Goal: Task Accomplishment & Management: Manage account settings

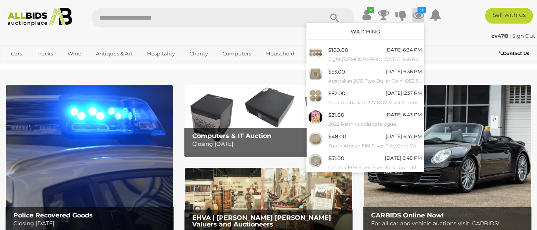
click at [380, 30] on link "Watching" at bounding box center [365, 31] width 29 height 6
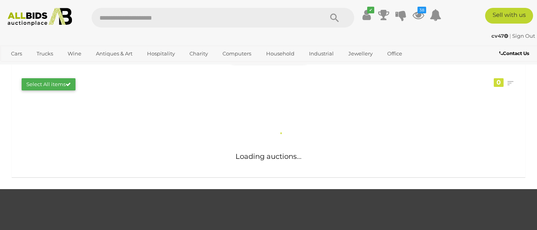
scroll to position [168, 0]
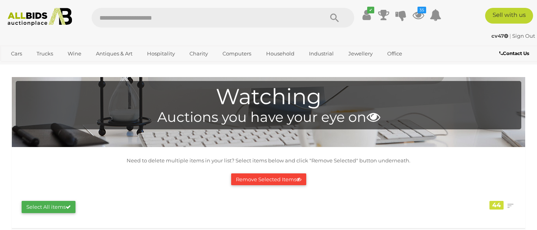
scroll to position [202, 0]
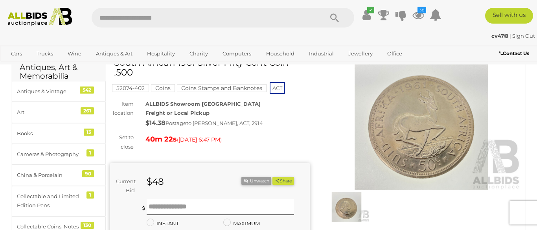
scroll to position [47, 0]
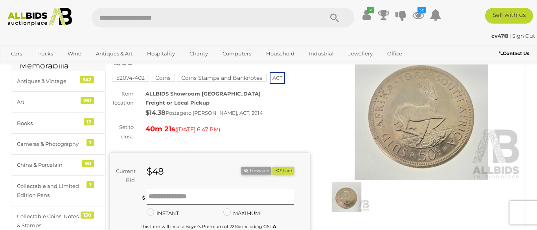
click at [367, 129] on img at bounding box center [422, 116] width 200 height 129
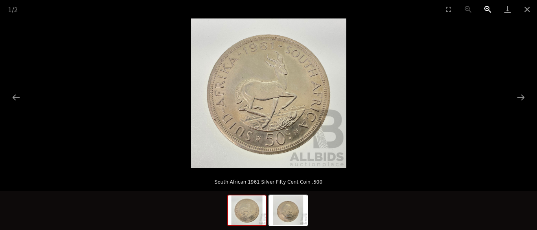
click at [486, 12] on button "Zoom in" at bounding box center [488, 9] width 20 height 18
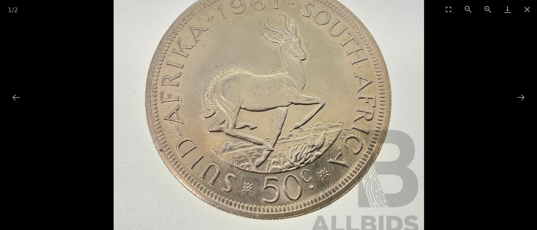
drag, startPoint x: 347, startPoint y: 118, endPoint x: 341, endPoint y: 135, distance: 17.8
click at [341, 134] on img at bounding box center [268, 98] width 311 height 300
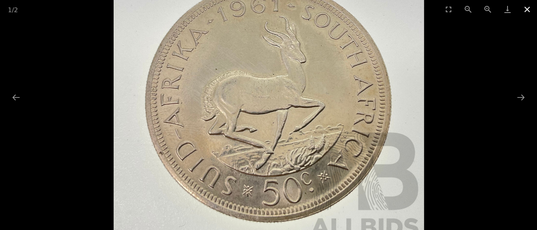
click at [531, 11] on button "Close gallery" at bounding box center [528, 9] width 20 height 18
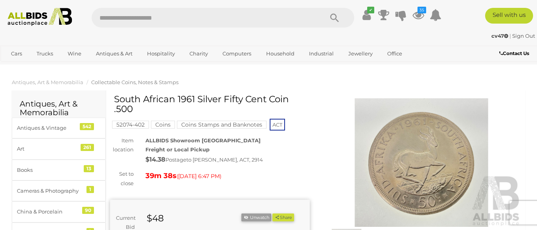
click at [413, 147] on img at bounding box center [422, 162] width 200 height 129
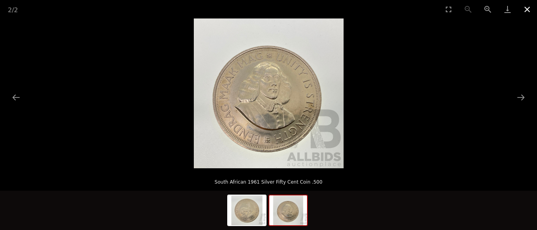
click at [529, 14] on button "Close gallery" at bounding box center [528, 9] width 20 height 18
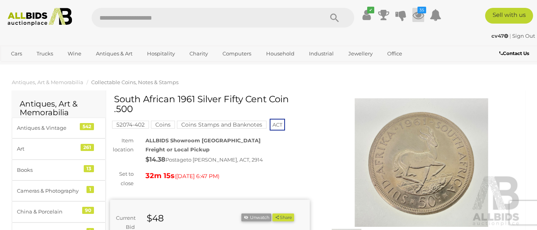
click at [424, 15] on icon at bounding box center [419, 15] width 12 height 14
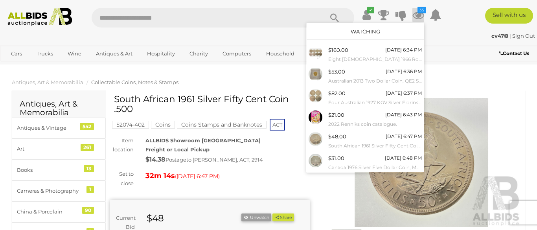
click at [380, 33] on link "Watching" at bounding box center [365, 31] width 29 height 6
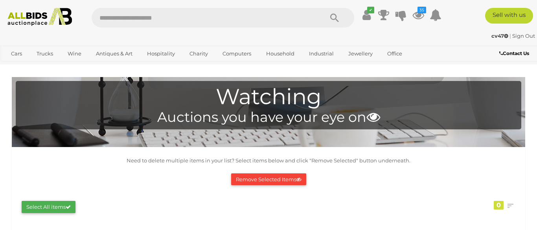
scroll to position [214, 0]
click at [443, 17] on ul "✔ Your account is up to date Transaction History Current Bids" at bounding box center [403, 15] width 86 height 14
click at [424, 14] on icon at bounding box center [419, 15] width 12 height 14
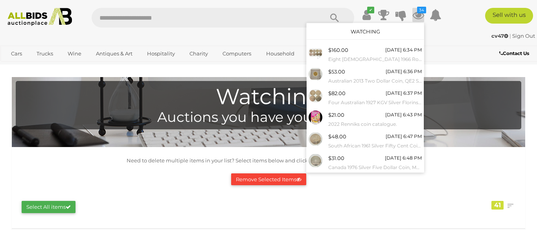
click at [402, 31] on div "Watching" at bounding box center [365, 31] width 117 height 17
click at [380, 31] on link "Watching" at bounding box center [365, 31] width 29 height 6
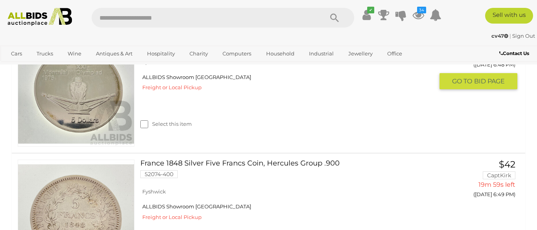
scroll to position [856, 0]
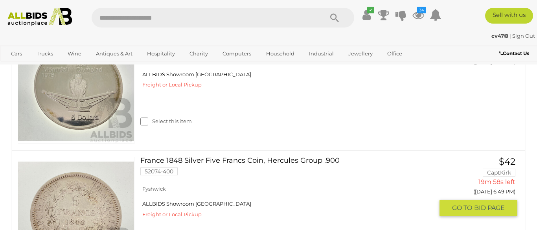
click at [238, 162] on link "France 1848 Silver Five Francs Coin, Hercules Group .900 52074-400" at bounding box center [290, 169] width 288 height 24
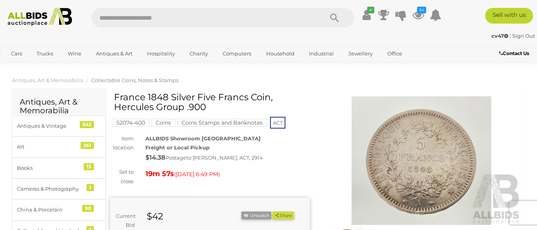
scroll to position [2, 0]
click at [407, 155] on img at bounding box center [422, 160] width 200 height 129
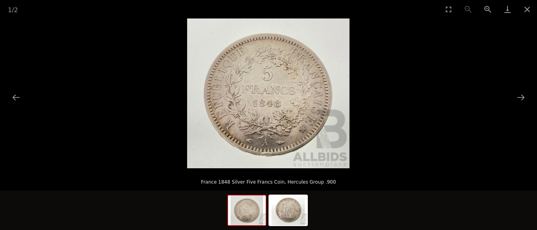
click at [333, 82] on img at bounding box center [268, 93] width 162 height 150
click at [519, 95] on button "Next slide" at bounding box center [521, 97] width 17 height 15
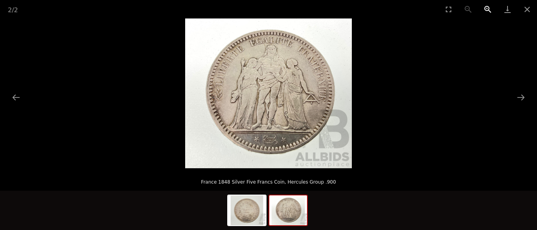
click at [486, 11] on button "Zoom in" at bounding box center [488, 9] width 20 height 18
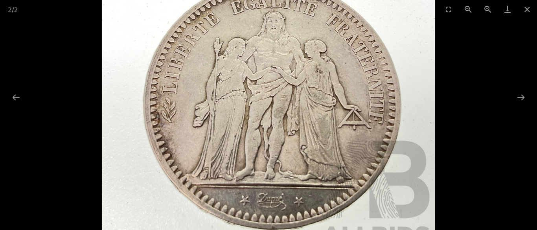
drag, startPoint x: 332, startPoint y: 68, endPoint x: 326, endPoint y: 94, distance: 26.5
click at [326, 94] on img at bounding box center [269, 109] width 334 height 300
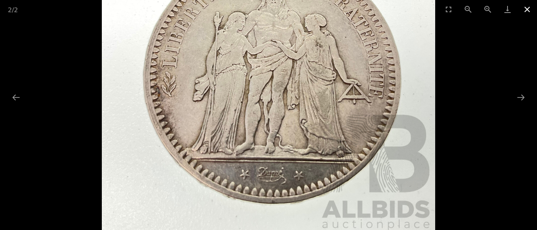
click at [533, 15] on button "Close gallery" at bounding box center [528, 9] width 20 height 18
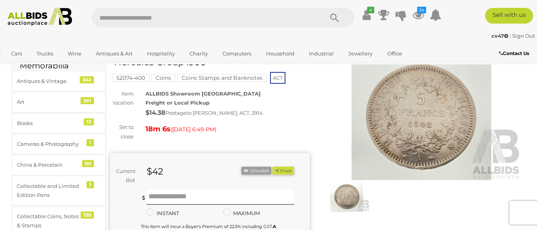
scroll to position [48, 0]
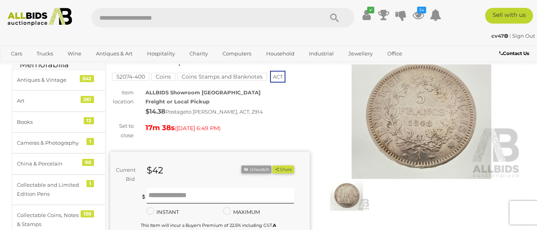
click at [350, 197] on img at bounding box center [347, 195] width 46 height 29
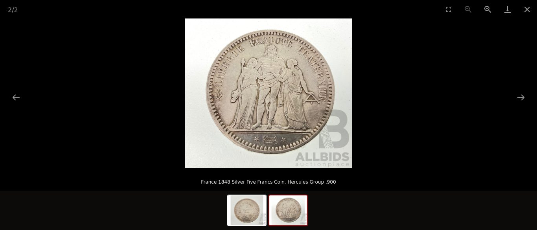
click at [296, 105] on img at bounding box center [268, 93] width 167 height 150
click at [487, 7] on button "Zoom in" at bounding box center [488, 9] width 20 height 18
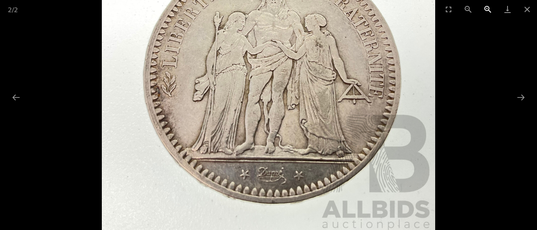
click at [487, 7] on button "Zoom in" at bounding box center [488, 9] width 20 height 18
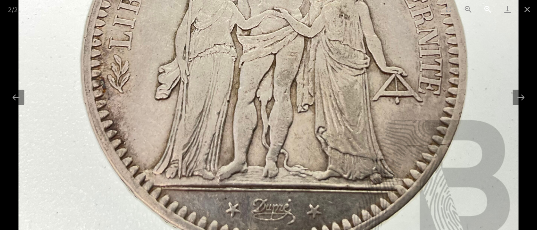
click at [487, 7] on button "Zoom in" at bounding box center [488, 9] width 20 height 18
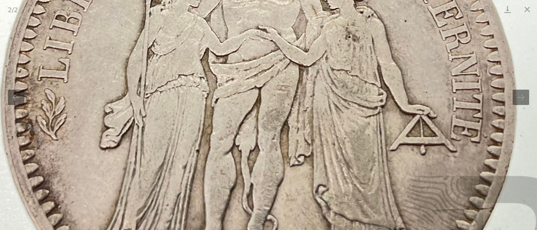
drag, startPoint x: 327, startPoint y: 100, endPoint x: 308, endPoint y: 153, distance: 56.6
click at [308, 153] on img at bounding box center [251, 111] width 667 height 599
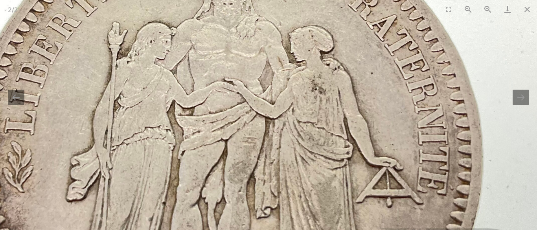
drag, startPoint x: 308, startPoint y: 153, endPoint x: 272, endPoint y: 203, distance: 61.1
click at [272, 202] on img at bounding box center [217, 163] width 667 height 599
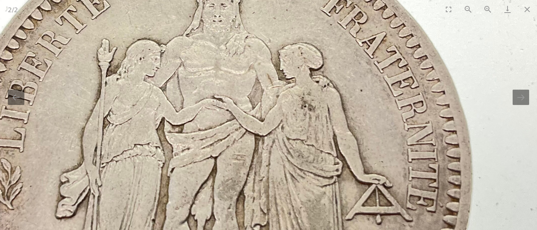
click at [276, 87] on img at bounding box center [207, 181] width 667 height 599
click at [522, 101] on button "Next slide" at bounding box center [521, 97] width 17 height 15
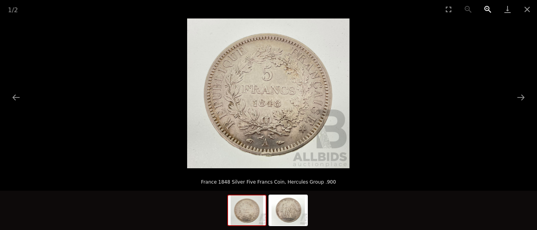
click at [487, 11] on button "Zoom in" at bounding box center [488, 9] width 20 height 18
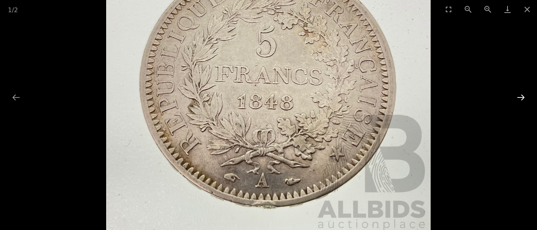
click at [524, 100] on button "Next slide" at bounding box center [521, 97] width 17 height 15
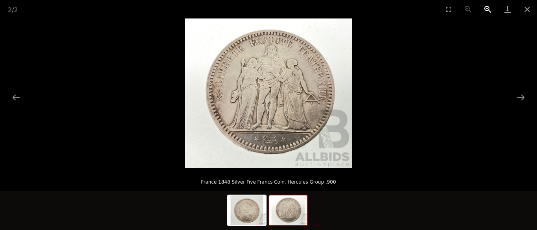
click at [486, 9] on button "Zoom in" at bounding box center [488, 9] width 20 height 18
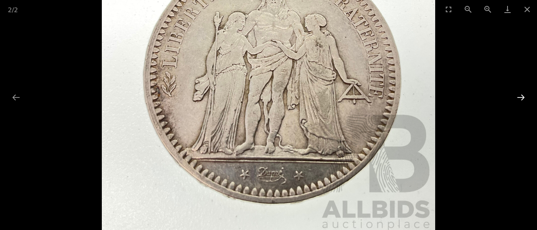
click at [518, 101] on button "Next slide" at bounding box center [521, 97] width 17 height 15
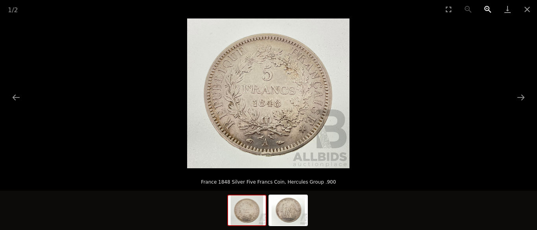
click at [490, 13] on button "Zoom in" at bounding box center [488, 9] width 20 height 18
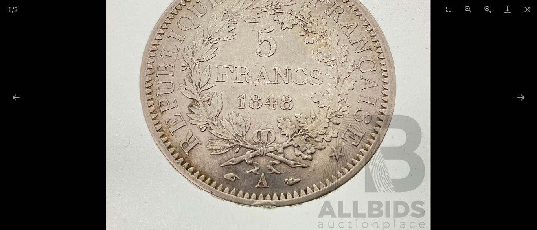
scroll to position [47, 0]
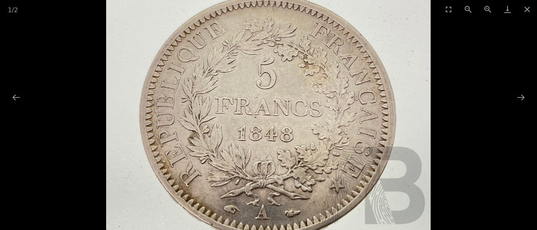
drag, startPoint x: 354, startPoint y: 106, endPoint x: 352, endPoint y: 131, distance: 24.4
click at [352, 131] on img at bounding box center [268, 115] width 325 height 300
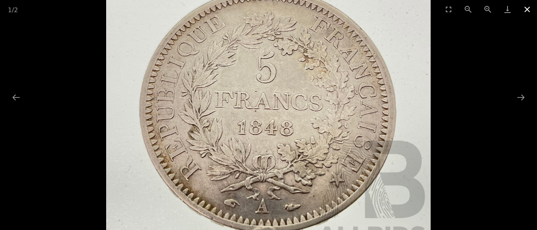
click at [528, 9] on button "Close gallery" at bounding box center [528, 9] width 20 height 18
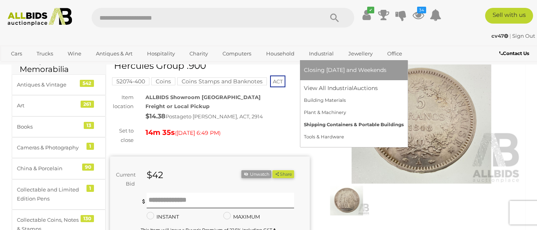
scroll to position [42, 0]
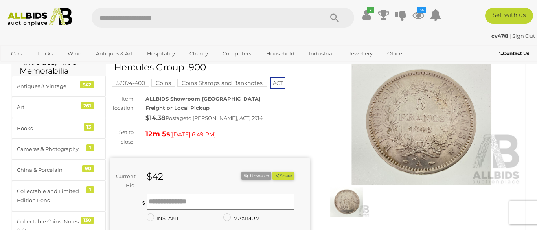
click at [432, 168] on img at bounding box center [422, 121] width 200 height 129
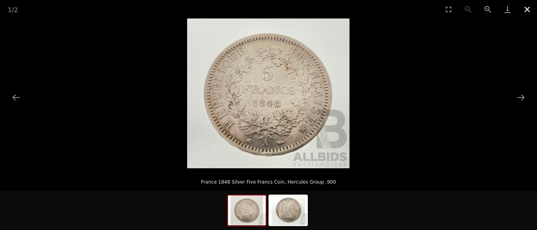
click at [528, 11] on button "Close gallery" at bounding box center [528, 9] width 20 height 18
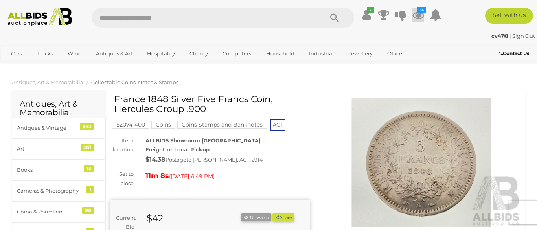
click at [426, 12] on icon "34" at bounding box center [421, 10] width 9 height 7
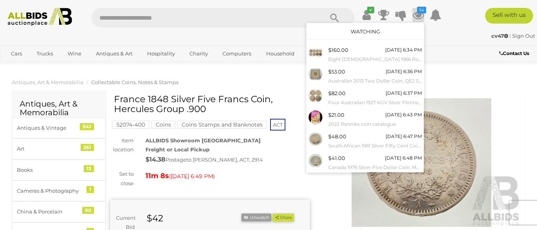
click at [380, 31] on link "Watching" at bounding box center [365, 31] width 29 height 6
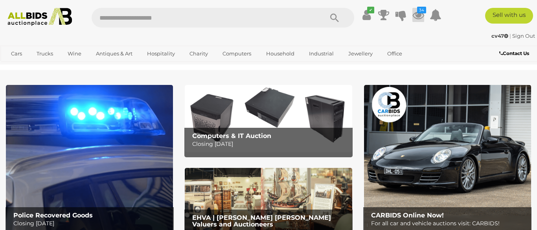
click at [424, 16] on icon at bounding box center [419, 15] width 12 height 14
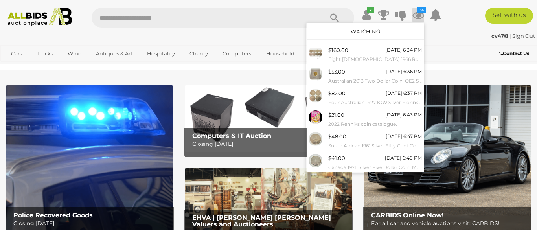
click at [380, 31] on link "Watching" at bounding box center [365, 31] width 29 height 6
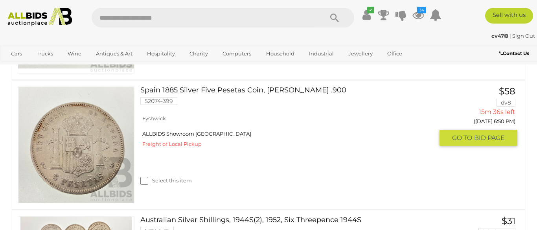
scroll to position [1054, 0]
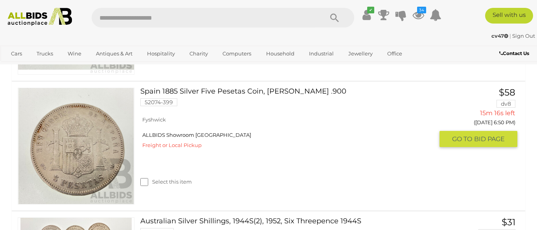
click at [177, 88] on h3 "Spain 1885 Silver Five Pesetas Coin, [PERSON_NAME] .900" at bounding box center [290, 93] width 300 height 10
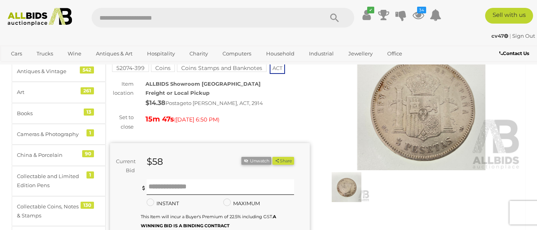
scroll to position [57, 0]
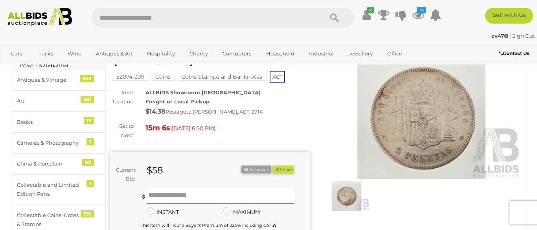
scroll to position [50, 0]
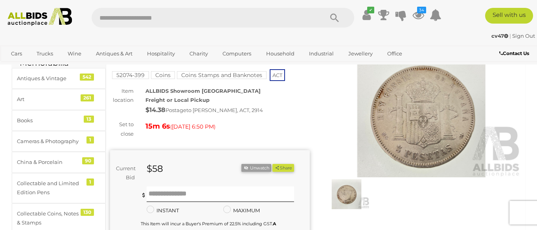
click at [396, 144] on img at bounding box center [422, 113] width 200 height 129
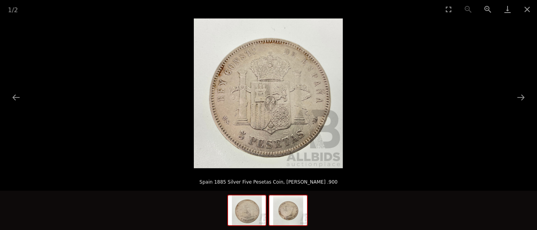
click at [291, 215] on img at bounding box center [288, 210] width 38 height 30
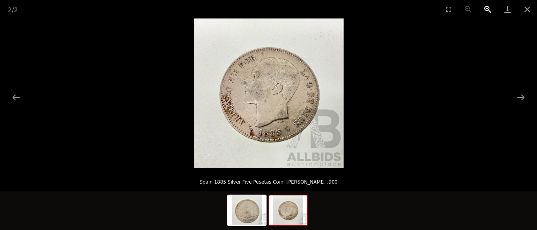
click at [487, 9] on button "Zoom in" at bounding box center [488, 9] width 20 height 18
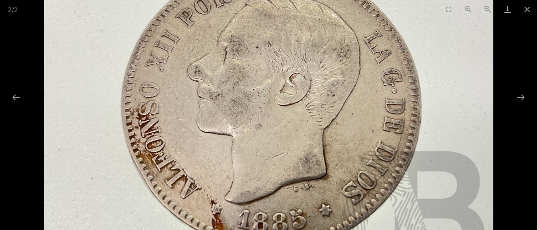
drag, startPoint x: 326, startPoint y: 109, endPoint x: 324, endPoint y: 141, distance: 32.4
click at [324, 141] on img at bounding box center [269, 103] width 450 height 450
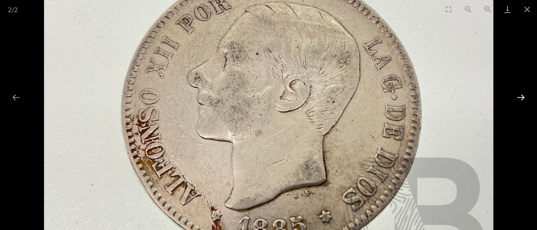
click at [520, 99] on button "Next slide" at bounding box center [521, 97] width 17 height 15
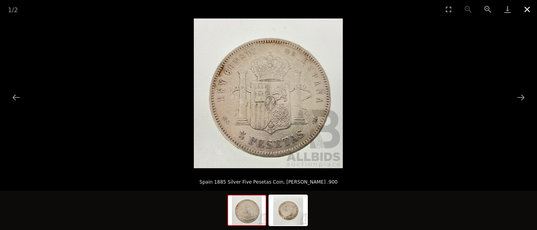
click at [525, 12] on button "Close gallery" at bounding box center [528, 9] width 20 height 18
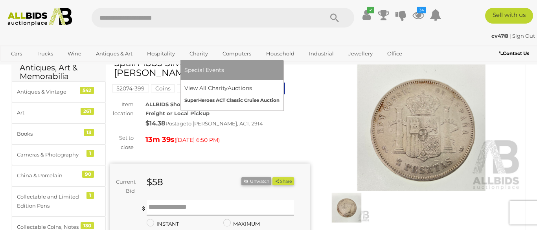
scroll to position [38, 0]
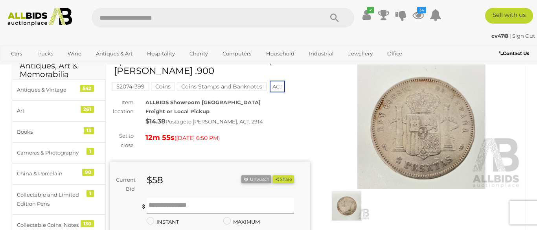
click at [354, 200] on img at bounding box center [347, 205] width 46 height 29
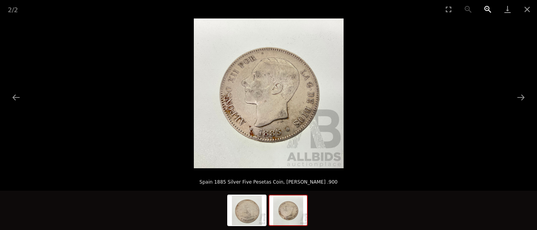
click at [489, 11] on button "Zoom in" at bounding box center [488, 9] width 20 height 18
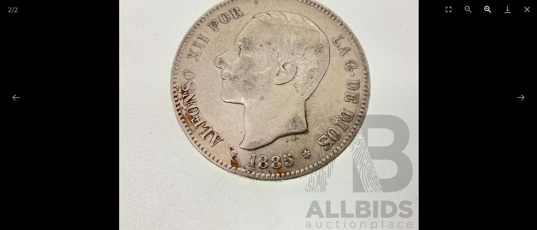
click at [489, 11] on button "Zoom in" at bounding box center [488, 9] width 20 height 18
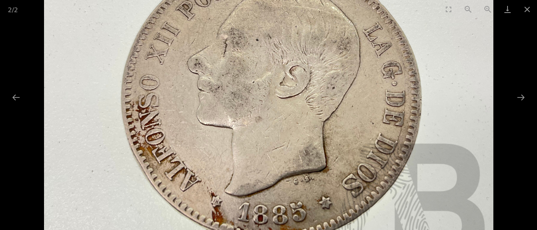
drag, startPoint x: 353, startPoint y: 74, endPoint x: 352, endPoint y: 97, distance: 22.8
click at [352, 98] on img at bounding box center [269, 96] width 450 height 450
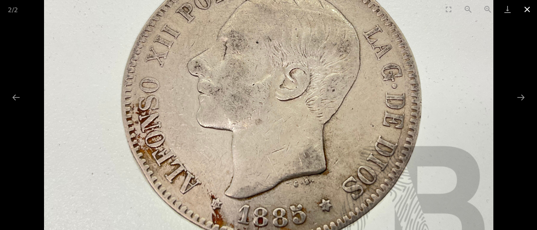
click at [529, 12] on button "Close gallery" at bounding box center [528, 9] width 20 height 18
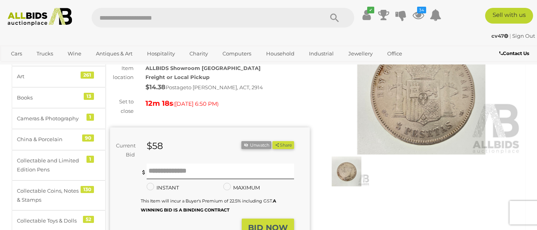
scroll to position [73, 0]
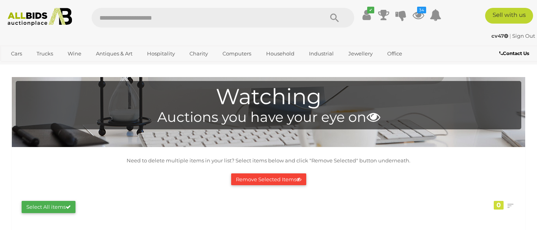
scroll to position [81, 0]
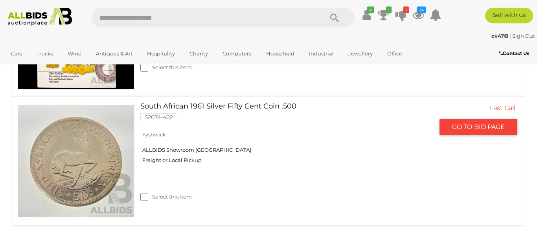
scroll to position [261, 0]
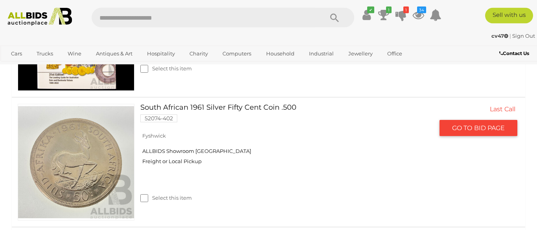
click at [197, 109] on link "South African 1961 Silver Fifty Cent Coin .500 52074-402" at bounding box center [290, 116] width 288 height 24
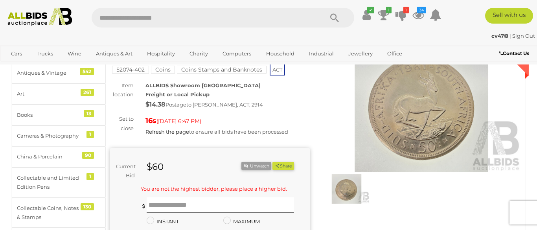
scroll to position [55, 0]
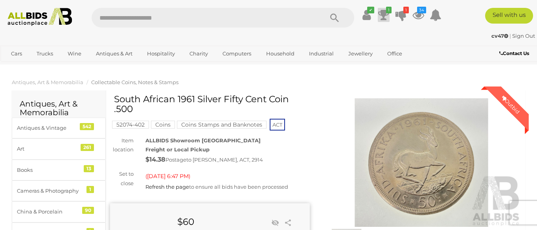
click at [389, 17] on icon at bounding box center [383, 15] width 11 height 14
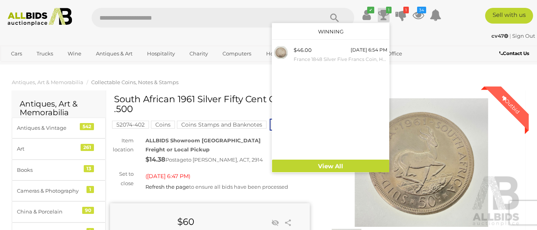
click at [219, 41] on div "cv47 | Sign Out" at bounding box center [268, 35] width 533 height 9
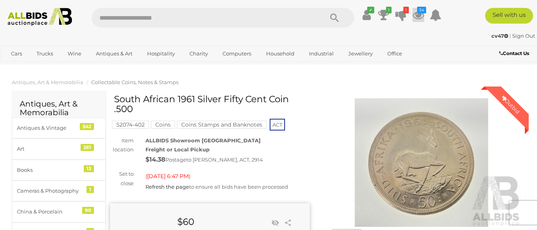
click at [424, 20] on icon at bounding box center [419, 15] width 12 height 14
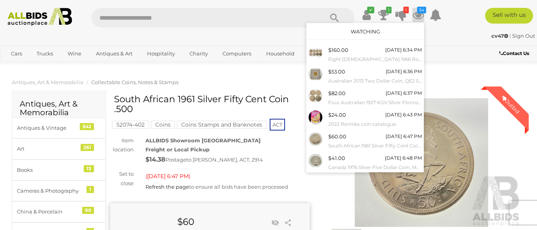
click at [380, 33] on link "Watching" at bounding box center [365, 31] width 29 height 6
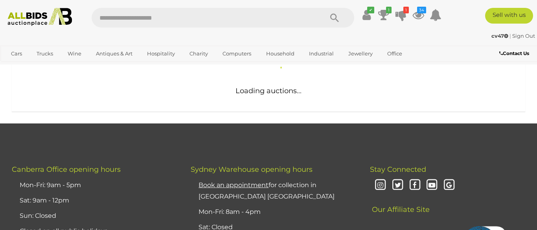
scroll to position [188, 0]
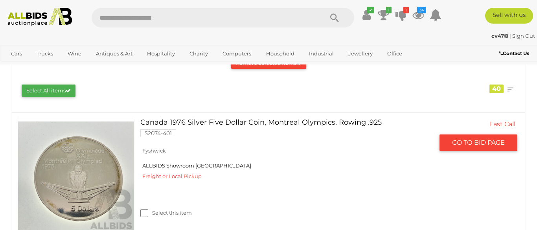
scroll to position [116, 0]
click at [199, 125] on link "Canada 1976 Silver Five Dollar Coin, Montreal Olympics, Rowing .925 52074-401" at bounding box center [290, 131] width 288 height 24
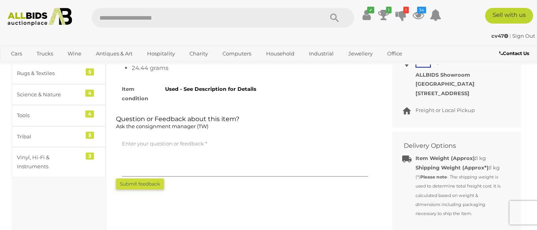
scroll to position [299, 0]
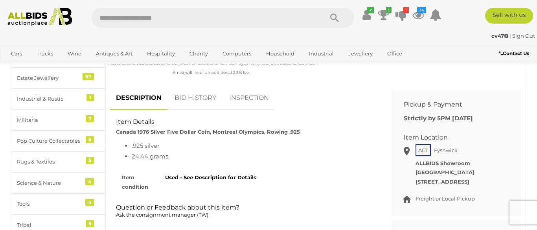
click at [201, 96] on link "BID HISTORY" at bounding box center [195, 98] width 53 height 23
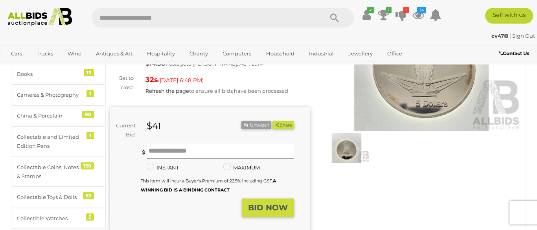
scroll to position [0, 0]
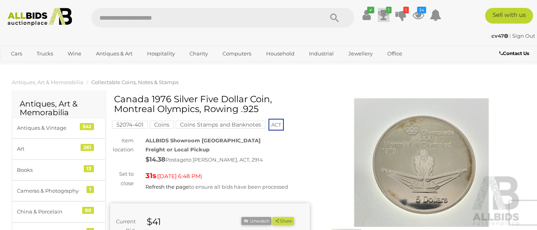
click at [392, 9] on icon "1" at bounding box center [389, 10] width 6 height 7
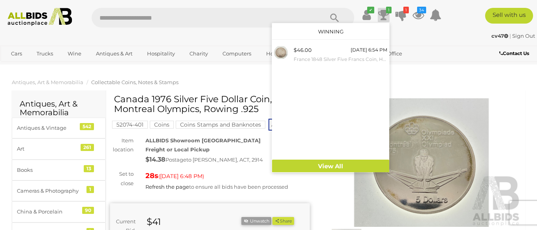
click at [199, 28] on div "✔ 1 1" at bounding box center [268, 18] width 549 height 20
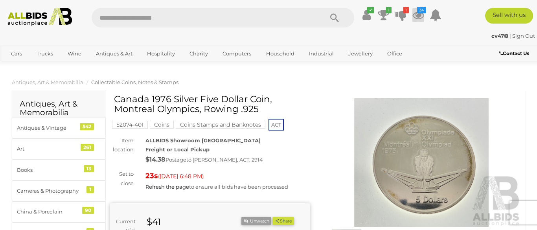
click at [424, 22] on icon at bounding box center [419, 15] width 12 height 14
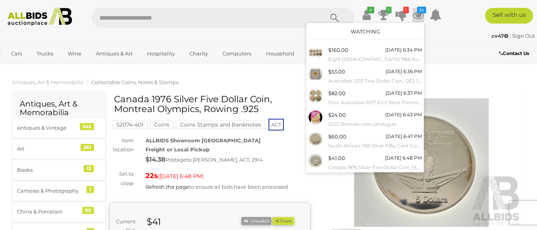
click at [379, 36] on div "Watching" at bounding box center [365, 31] width 117 height 17
click at [373, 32] on link "Watching" at bounding box center [365, 31] width 29 height 6
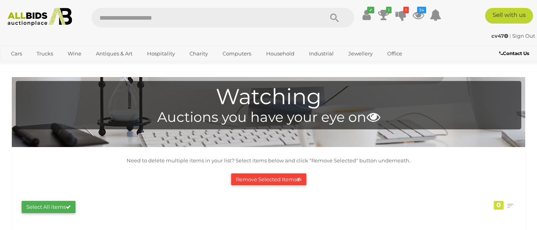
scroll to position [124, 0]
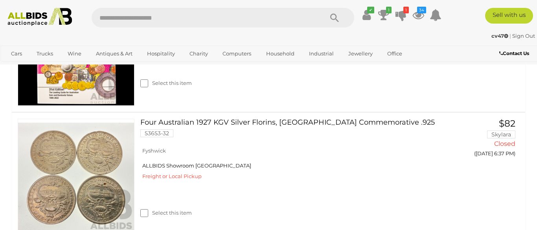
scroll to position [3816, 0]
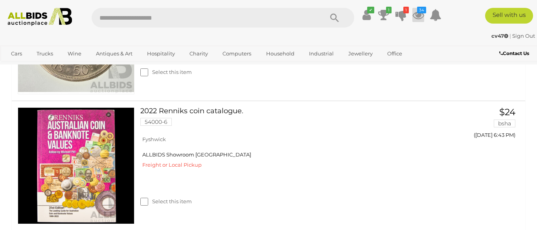
click at [424, 18] on icon at bounding box center [419, 15] width 12 height 14
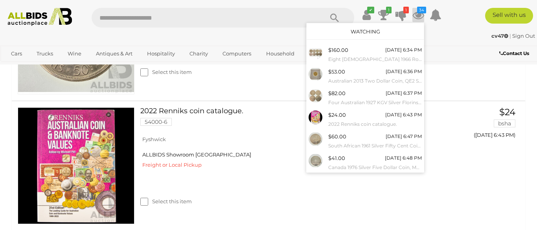
click at [380, 34] on link "Watching" at bounding box center [365, 31] width 29 height 6
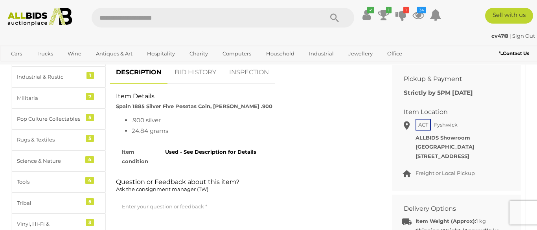
scroll to position [302, 0]
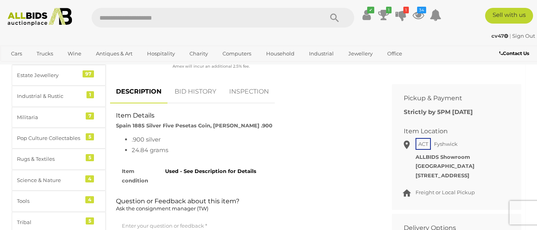
click at [194, 94] on link "BID HISTORY" at bounding box center [195, 91] width 53 height 23
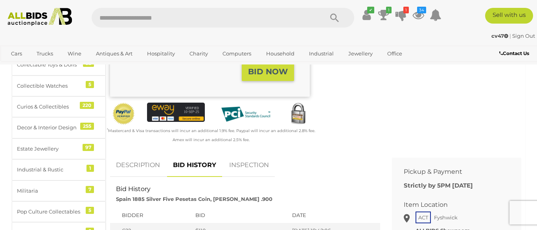
scroll to position [0, 0]
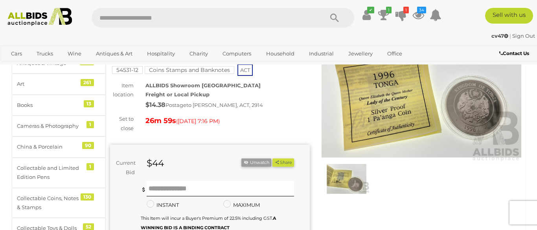
scroll to position [64, 0]
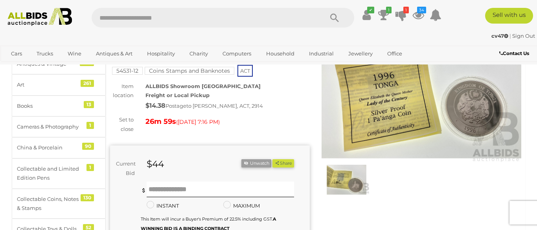
click at [412, 114] on img at bounding box center [422, 98] width 200 height 129
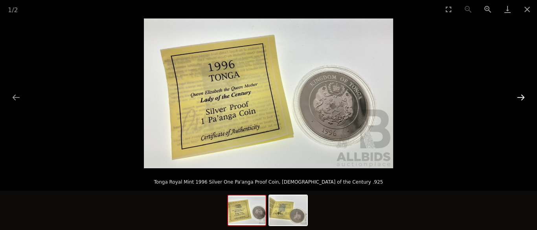
click at [520, 96] on button "Next slide" at bounding box center [521, 97] width 17 height 15
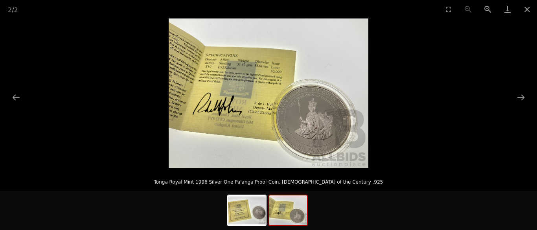
click at [335, 120] on img at bounding box center [269, 93] width 200 height 150
click at [484, 10] on button "Zoom in" at bounding box center [488, 9] width 20 height 18
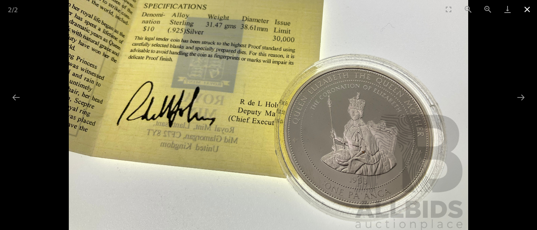
click at [526, 12] on button "Close gallery" at bounding box center [528, 9] width 20 height 18
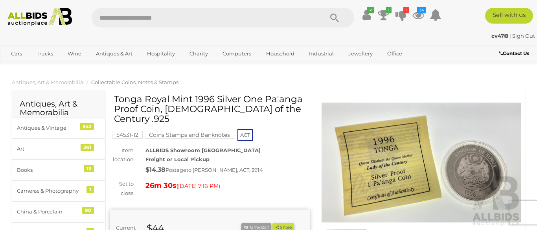
drag, startPoint x: 193, startPoint y: 97, endPoint x: 138, endPoint y: 110, distance: 56.3
click at [138, 110] on h1 "Tonga Royal Mint 1996 Silver One Pa'anga Proof Coin, [DEMOGRAPHIC_DATA] of the …" at bounding box center [211, 109] width 194 height 30
copy h1 "1996 Silver One Pa'anga Proof"
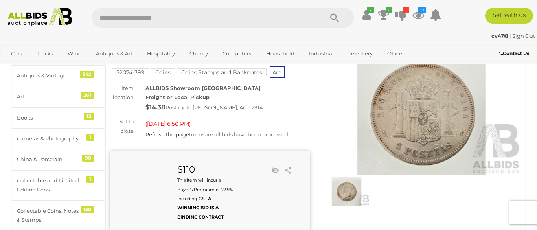
scroll to position [53, 0]
click at [389, 17] on icon at bounding box center [383, 15] width 11 height 14
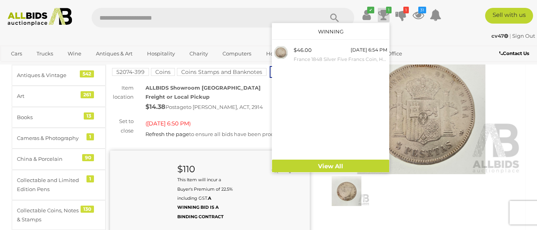
click at [59, 17] on img at bounding box center [40, 17] width 72 height 18
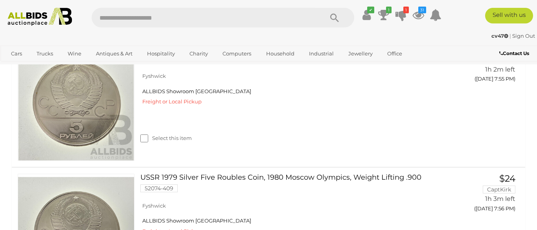
scroll to position [2946, 0]
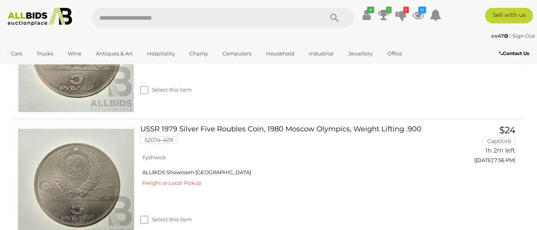
click at [70, 18] on img at bounding box center [40, 17] width 72 height 18
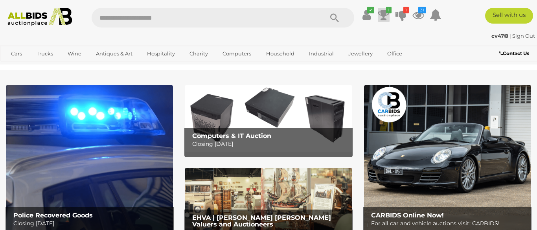
click at [389, 15] on icon at bounding box center [383, 15] width 11 height 14
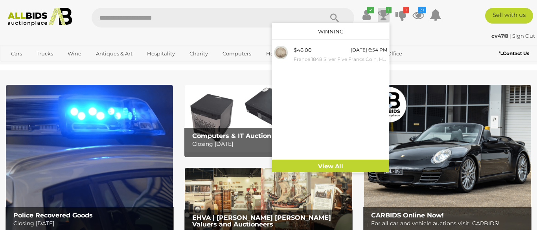
click at [419, 42] on div "cv47 | Sign Out cv47 | Sign Out" at bounding box center [268, 37] width 537 height 16
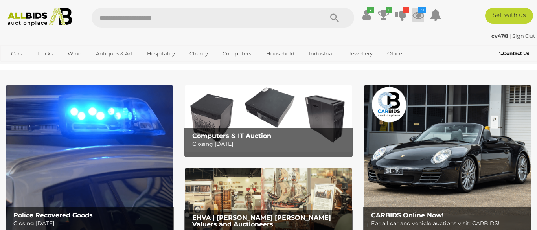
click at [424, 16] on icon at bounding box center [419, 15] width 12 height 14
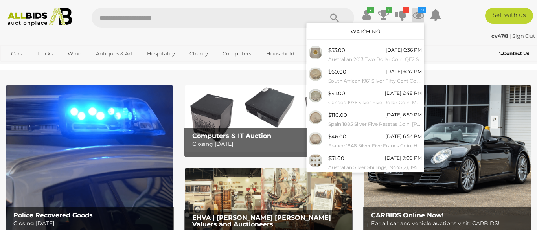
click at [380, 33] on link "Watching" at bounding box center [365, 31] width 29 height 6
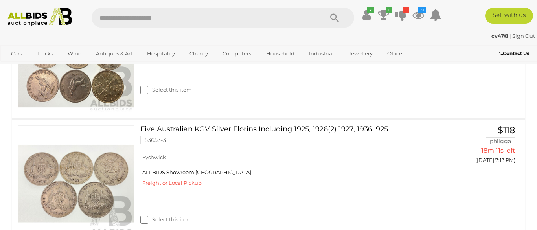
scroll to position [797, 0]
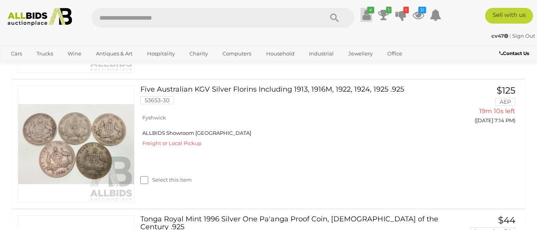
click at [374, 12] on icon "✔" at bounding box center [370, 10] width 7 height 7
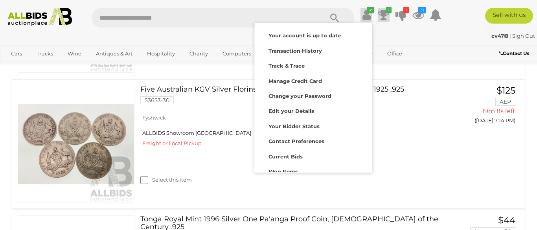
click at [389, 17] on icon at bounding box center [383, 15] width 11 height 14
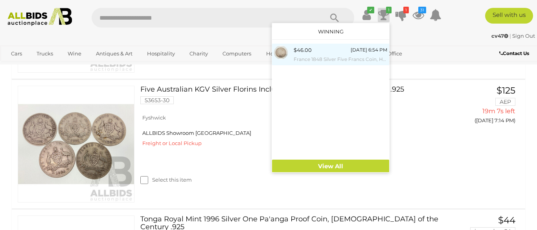
click at [312, 49] on div "$46.00" at bounding box center [303, 50] width 18 height 9
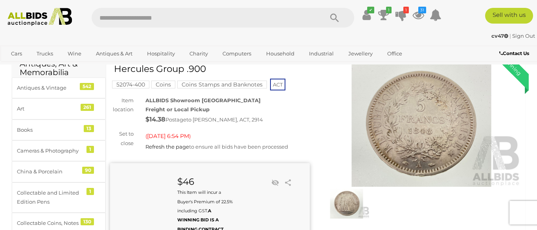
scroll to position [52, 0]
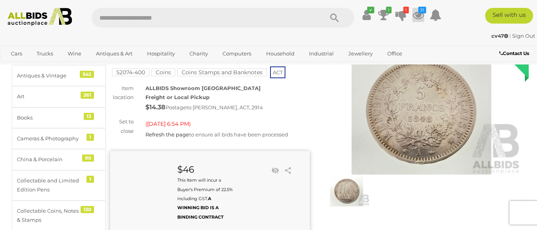
click at [424, 15] on icon at bounding box center [419, 15] width 12 height 14
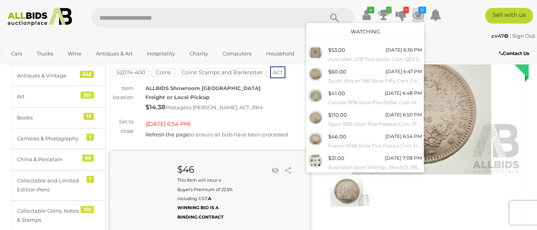
click at [402, 30] on div "Watching" at bounding box center [365, 31] width 117 height 17
click at [380, 30] on link "Watching" at bounding box center [365, 31] width 29 height 6
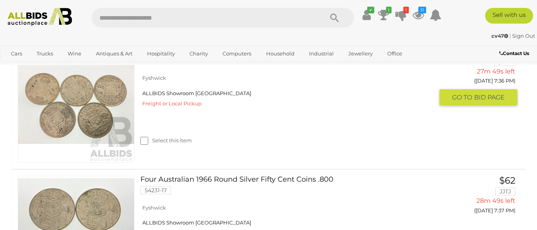
scroll to position [1952, 0]
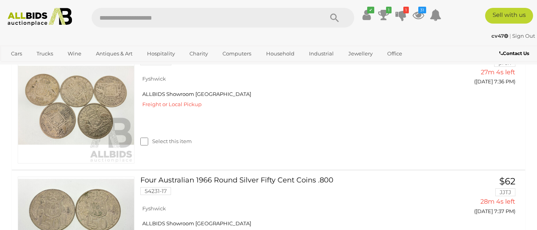
click at [33, 16] on img at bounding box center [40, 17] width 72 height 18
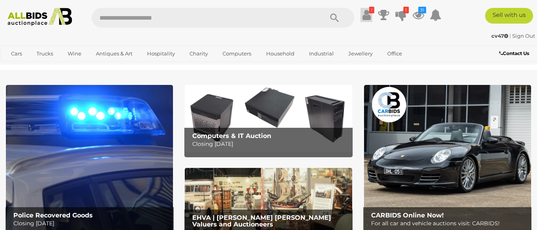
click at [371, 20] on icon at bounding box center [367, 15] width 8 height 14
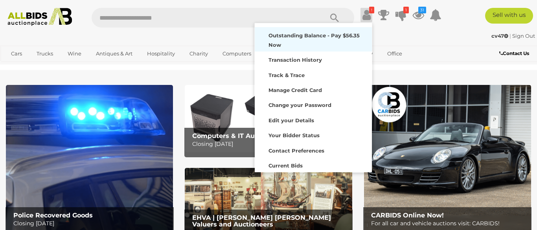
click at [335, 39] on div "Outstanding Balance - Pay $56.35 Now" at bounding box center [313, 39] width 113 height 20
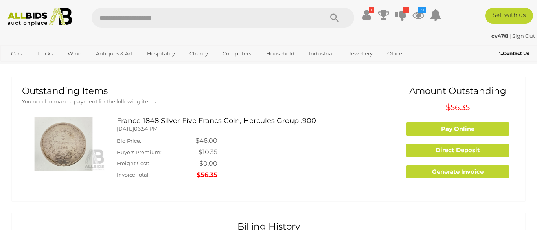
click at [187, 123] on h3 "France 1848 Silver Five Francs Coin, Hercules Group .900" at bounding box center [253, 121] width 272 height 8
click at [85, 151] on img at bounding box center [63, 143] width 83 height 53
click at [66, 127] on img at bounding box center [63, 143] width 83 height 53
click at [409, 12] on icon "7" at bounding box center [406, 10] width 6 height 7
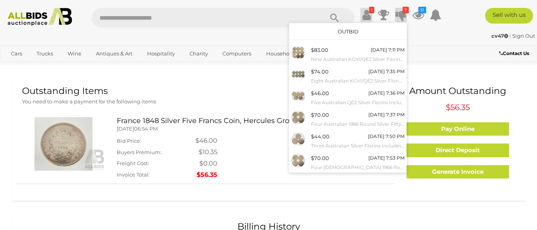
click at [371, 18] on icon at bounding box center [367, 15] width 8 height 14
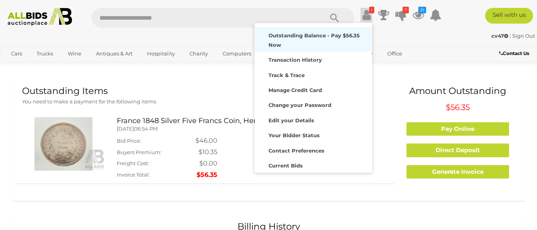
click at [332, 35] on strong "Outstanding Balance - Pay $56.35 Now" at bounding box center [314, 39] width 91 height 15
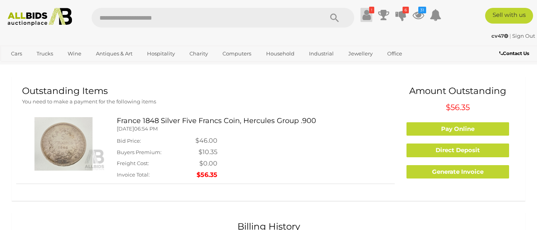
click at [371, 20] on icon at bounding box center [367, 15] width 8 height 14
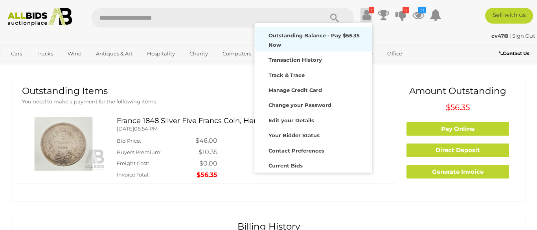
click at [340, 36] on strong "Outstanding Balance - Pay $56.35 Now" at bounding box center [314, 39] width 91 height 15
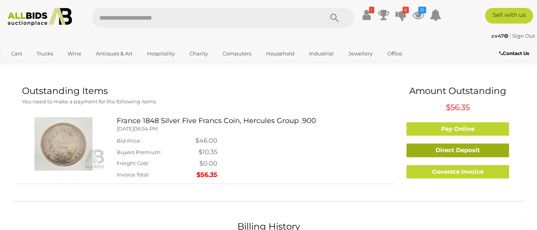
click at [446, 150] on link "Direct Deposit" at bounding box center [458, 151] width 103 height 14
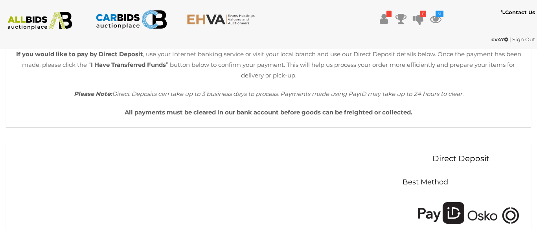
scroll to position [272, 0]
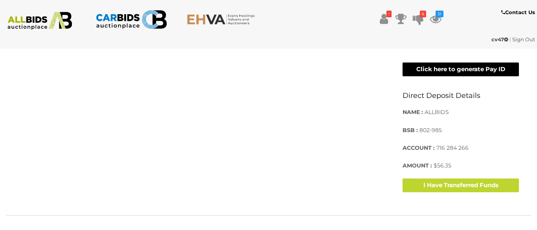
click at [433, 74] on button "Click here to generate Pay ID" at bounding box center [461, 70] width 116 height 14
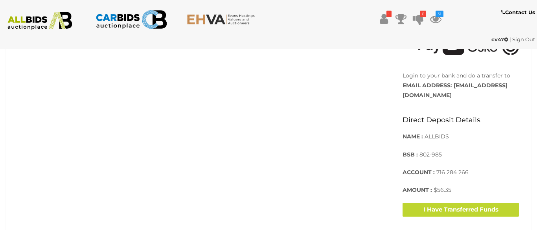
scroll to position [267, 0]
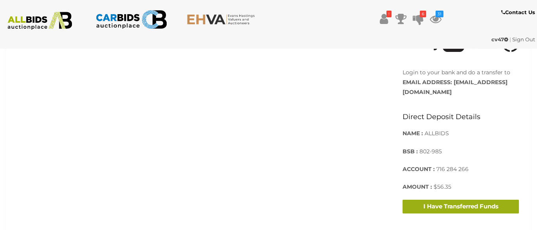
click at [480, 208] on button "I Have Transferred Funds" at bounding box center [461, 207] width 116 height 14
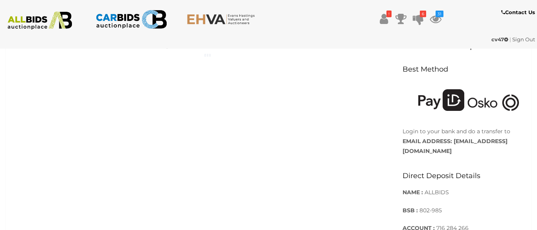
scroll to position [216, 0]
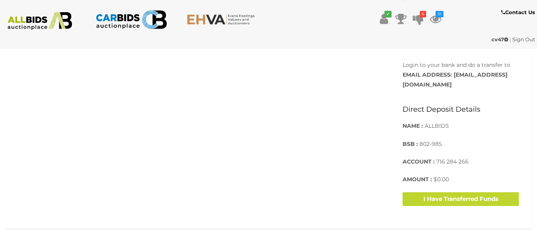
scroll to position [284, 0]
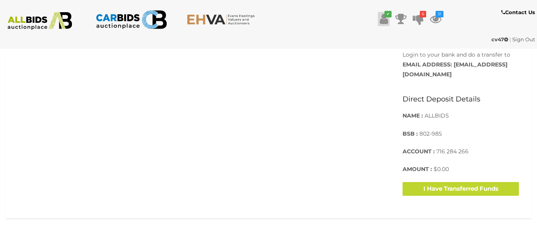
click at [387, 19] on icon at bounding box center [384, 19] width 8 height 14
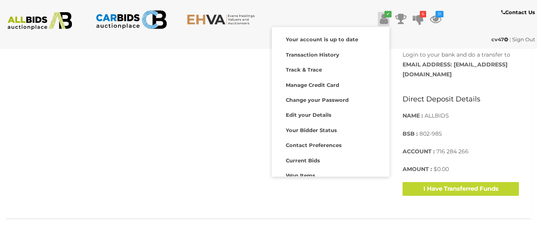
click at [50, 24] on img at bounding box center [40, 21] width 72 height 18
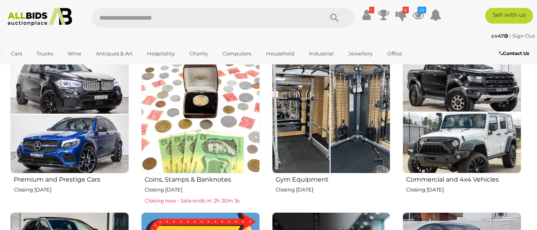
scroll to position [289, 0]
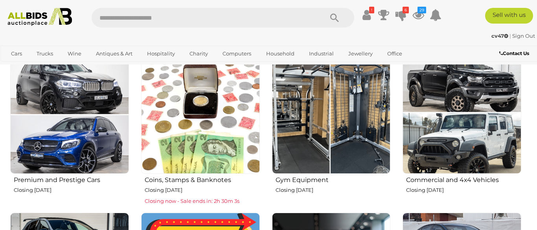
click at [332, 128] on img at bounding box center [331, 114] width 119 height 119
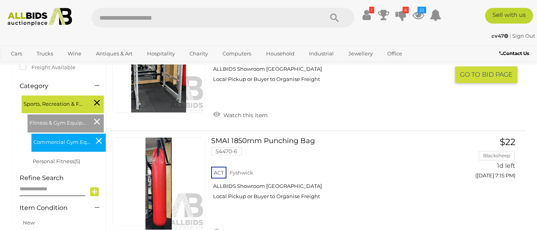
scroll to position [192, 0]
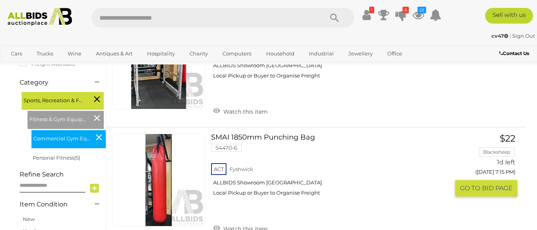
click at [297, 139] on link "SMAI 1850mm Punching Bag 54470-6 ACT Fyshwick ALLBIDS Showroom [GEOGRAPHIC_DATA]" at bounding box center [333, 168] width 233 height 69
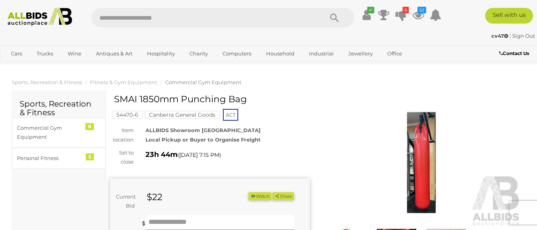
click at [415, 148] on img at bounding box center [422, 162] width 200 height 129
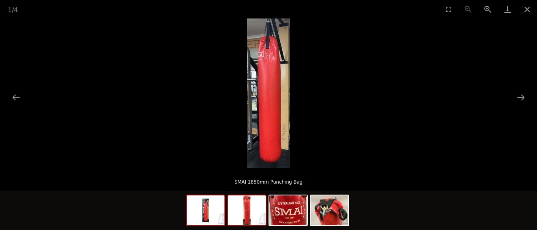
click at [251, 215] on img at bounding box center [247, 210] width 38 height 30
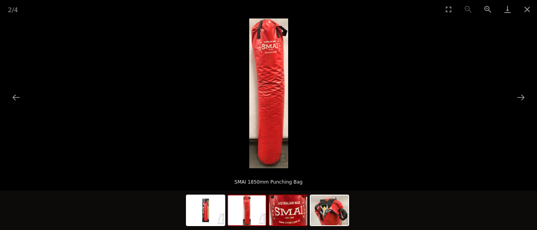
click at [298, 215] on img at bounding box center [288, 210] width 38 height 30
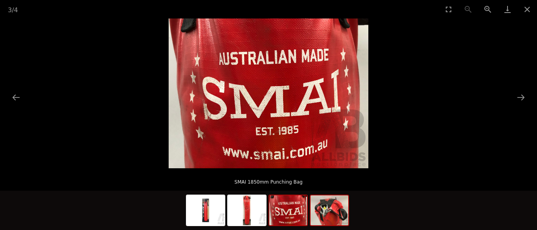
click at [323, 216] on img at bounding box center [330, 210] width 38 height 30
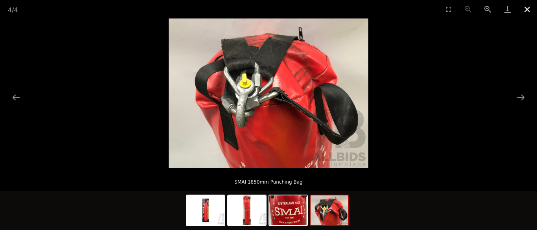
click at [530, 10] on button "Close gallery" at bounding box center [528, 9] width 20 height 18
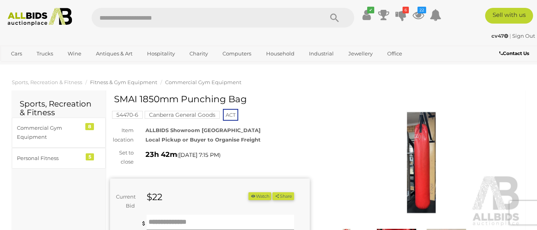
click at [149, 82] on span "Fitness & Gym Equipment" at bounding box center [123, 82] width 67 height 6
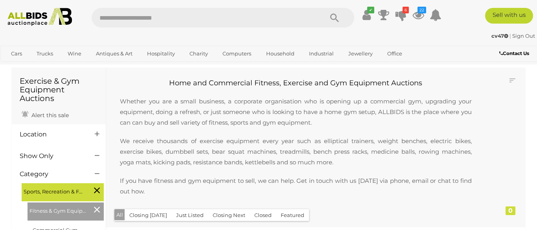
scroll to position [107, 0]
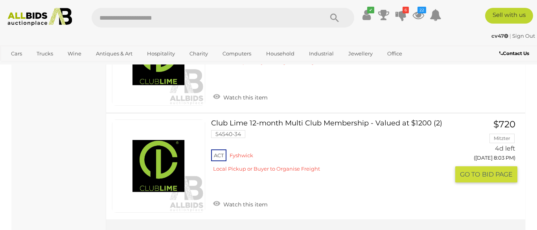
scroll to position [1648, 0]
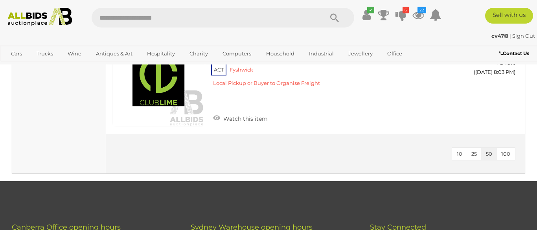
click at [49, 21] on img at bounding box center [40, 17] width 72 height 18
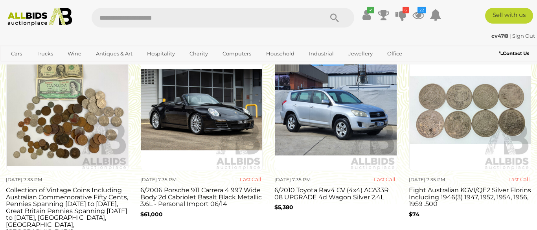
scroll to position [713, 0]
click at [430, 190] on h3 "Eight Australian KGVI/QE2 Silver Florins Including 1946(3) 1947, 1952, 1954, 19…" at bounding box center [470, 196] width 123 height 23
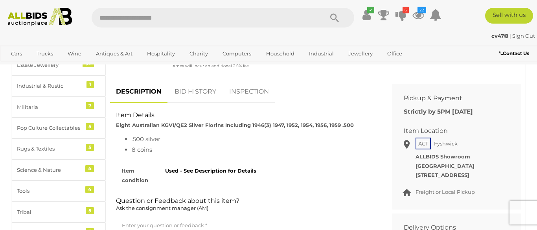
scroll to position [319, 0]
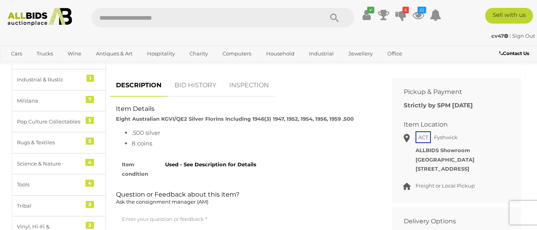
click at [217, 89] on link "BID HISTORY" at bounding box center [195, 85] width 53 height 23
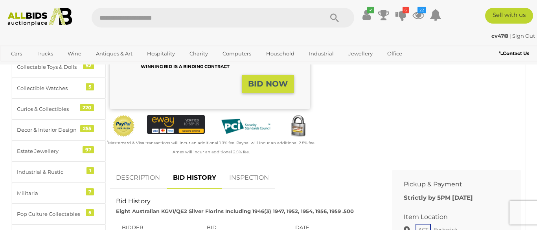
scroll to position [0, 0]
